Goal: Check status: Check status

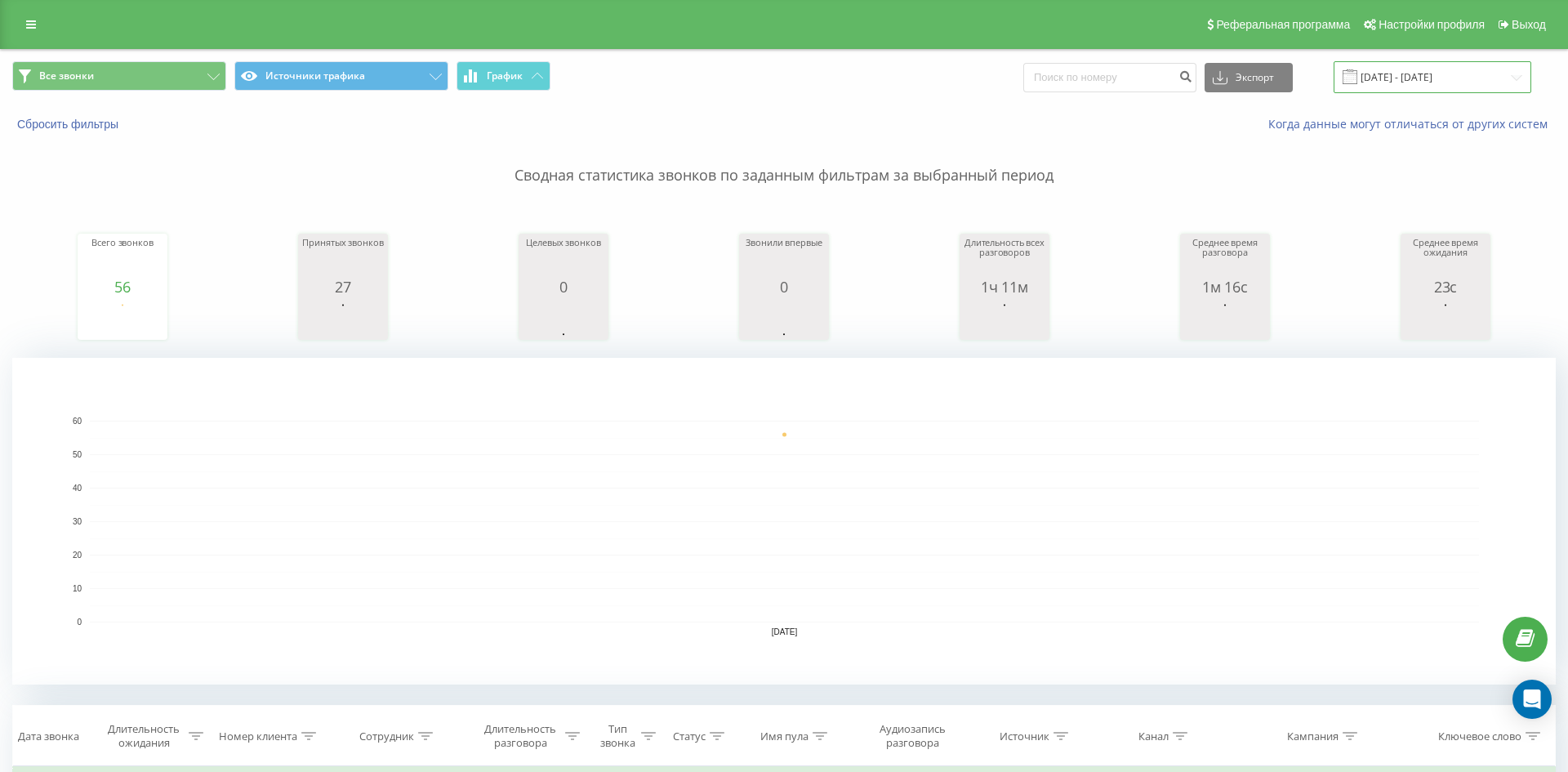
click at [1411, 82] on input "[DATE] - [DATE]" at bounding box center [1432, 77] width 197 height 32
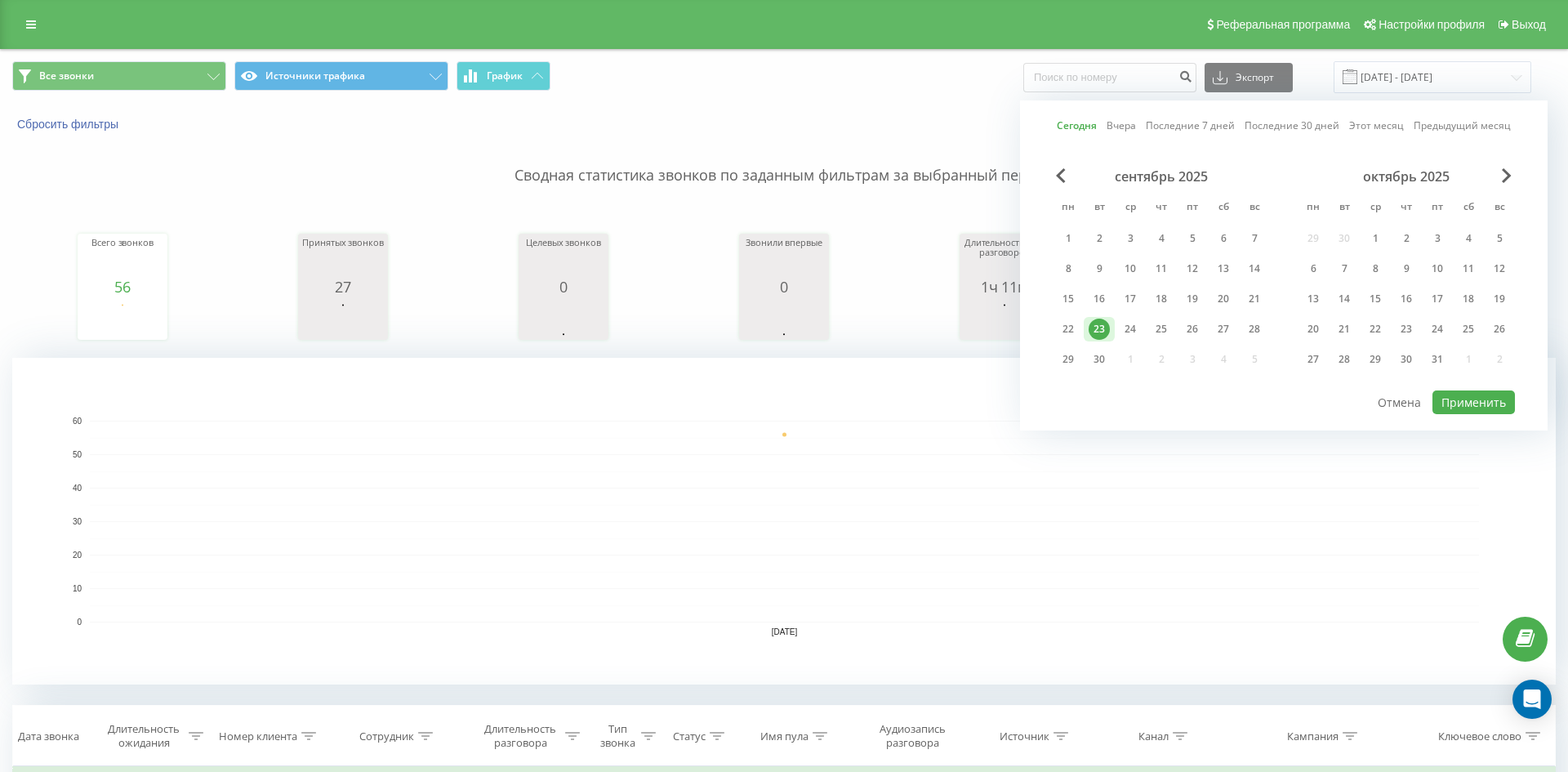
click at [1080, 329] on div "22" at bounding box center [1068, 329] width 31 height 24
click at [1115, 328] on div "24" at bounding box center [1129, 329] width 31 height 24
drag, startPoint x: 1046, startPoint y: 330, endPoint x: 1074, endPoint y: 327, distance: 28.2
click at [1053, 330] on div "Сегодня Вчера Последние 7 дней Последние 30 дней Этот месяц Предыдущий месяц се…" at bounding box center [1283, 266] width 528 height 330
click at [1074, 327] on div "22" at bounding box center [1069, 330] width 22 height 22
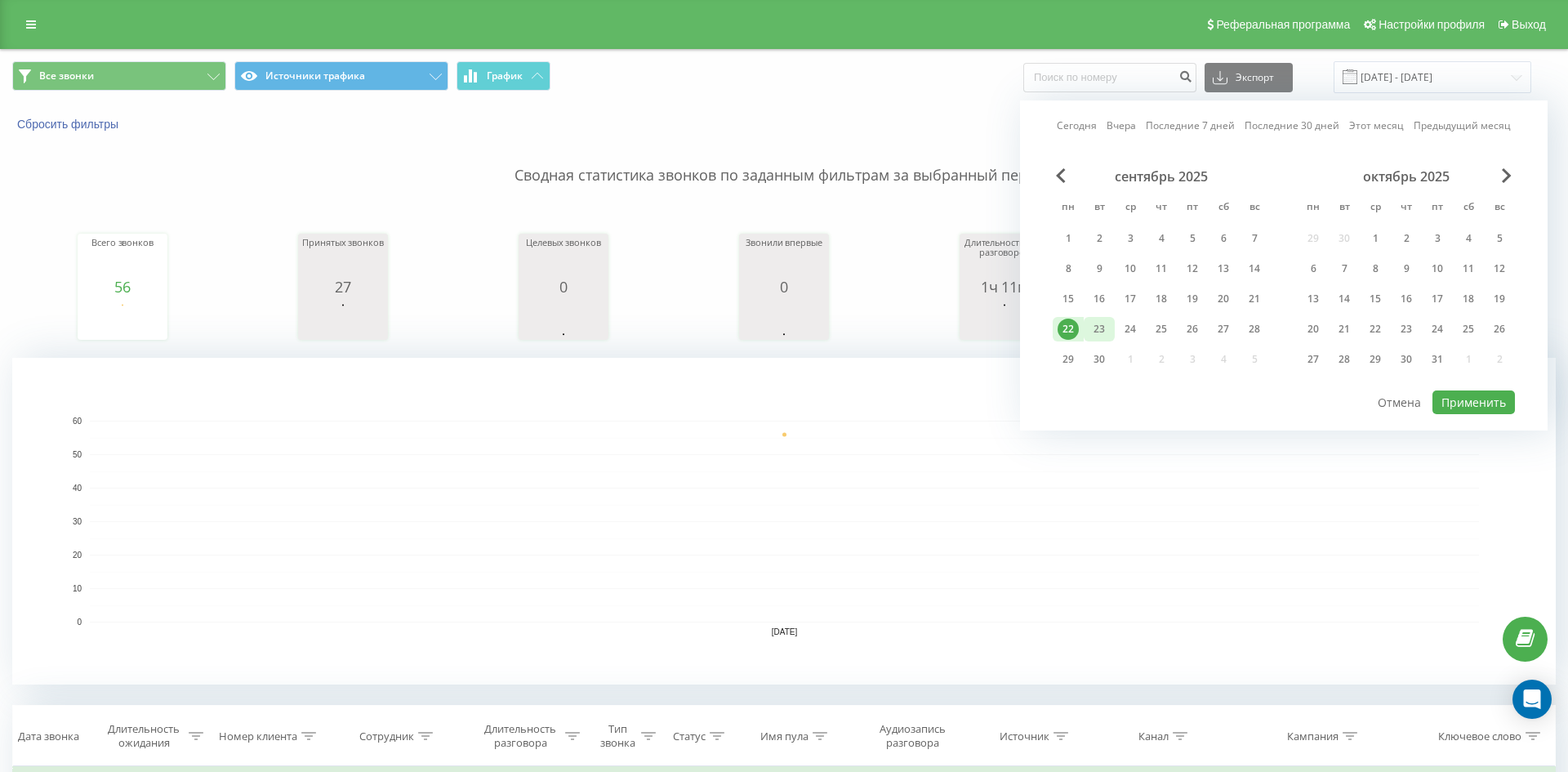
click at [1092, 327] on div "23" at bounding box center [1099, 330] width 22 height 22
click at [1501, 398] on button "Применить" at bounding box center [1473, 402] width 82 height 23
type input "22.09.2025 - 23.09.2025"
